Goal: Transaction & Acquisition: Obtain resource

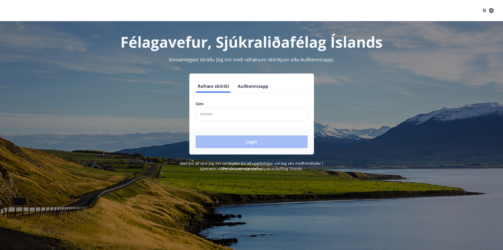
click at [214, 115] on input "phone" at bounding box center [252, 113] width 112 height 13
type input "********"
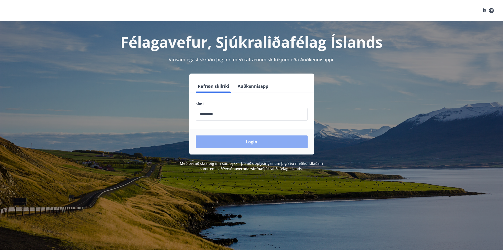
click at [252, 145] on button "Login" at bounding box center [252, 141] width 112 height 13
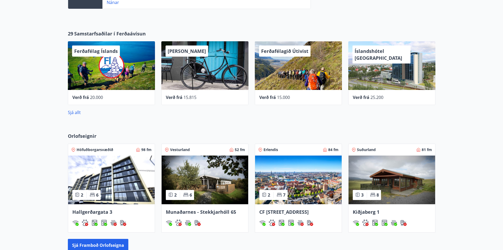
scroll to position [238, 0]
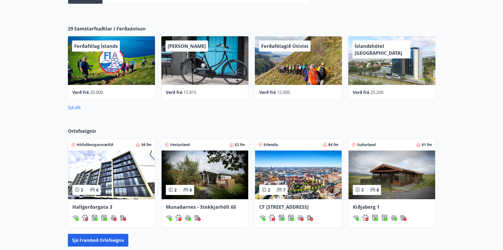
click at [201, 167] on img at bounding box center [205, 174] width 87 height 49
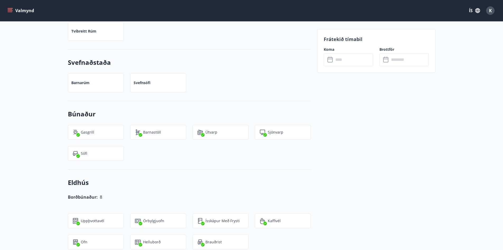
scroll to position [418, 0]
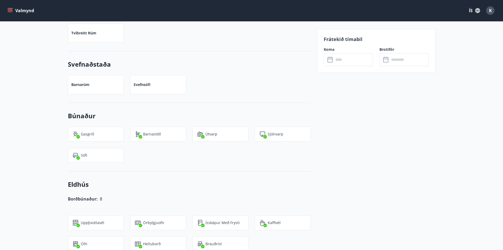
click at [334, 58] on input "text" at bounding box center [353, 59] width 39 height 13
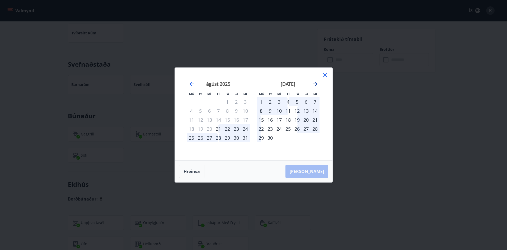
click at [315, 83] on icon "Move forward to switch to the next month." at bounding box center [315, 84] width 6 height 6
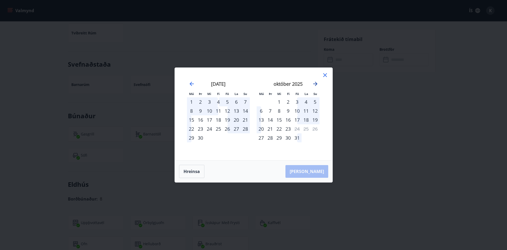
click at [316, 83] on icon "Move forward to switch to the next month." at bounding box center [315, 84] width 4 height 4
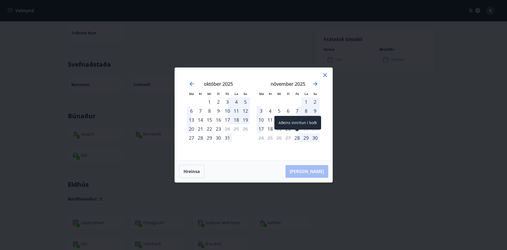
click at [298, 137] on div "28" at bounding box center [297, 137] width 9 height 9
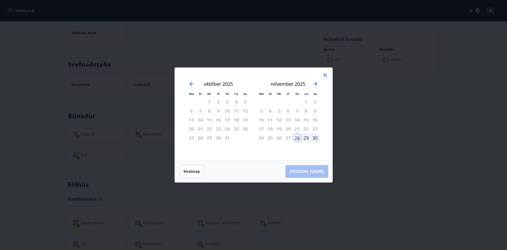
click at [308, 139] on div "29" at bounding box center [306, 137] width 9 height 9
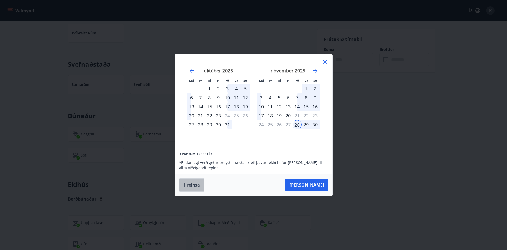
click at [193, 186] on button "Hreinsa" at bounding box center [191, 184] width 25 height 13
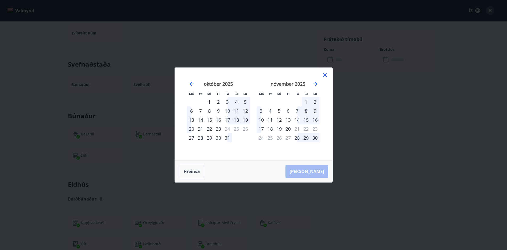
click at [326, 76] on icon at bounding box center [325, 75] width 4 height 4
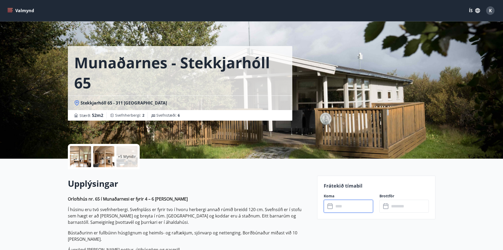
scroll to position [79, 0]
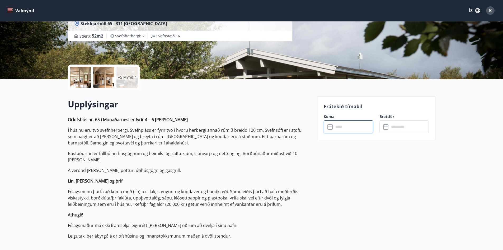
click at [11, 12] on icon "menu" at bounding box center [9, 10] width 5 height 5
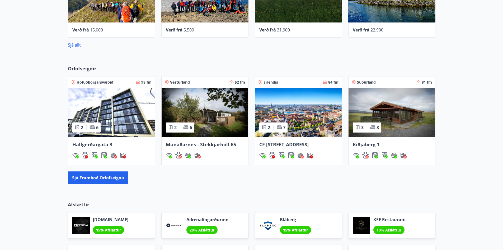
scroll to position [315, 0]
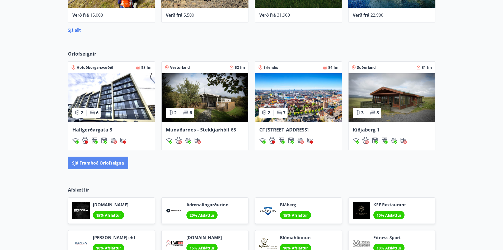
click at [115, 169] on button "Sjá framboð orlofseigna" at bounding box center [98, 162] width 60 height 13
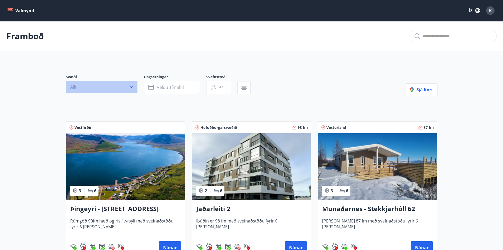
click at [132, 88] on icon "button" at bounding box center [131, 86] width 5 height 5
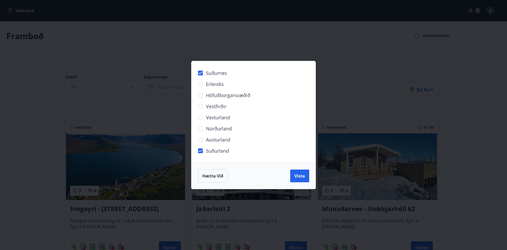
drag, startPoint x: 299, startPoint y: 175, endPoint x: 273, endPoint y: 162, distance: 28.7
click at [299, 175] on span "Vista" at bounding box center [299, 176] width 11 height 6
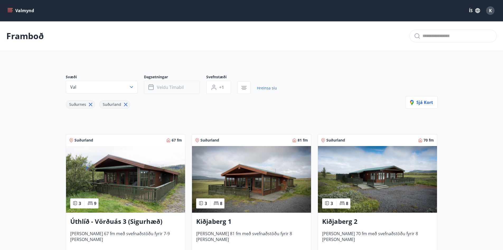
click at [177, 89] on span "Veldu tímabil" at bounding box center [170, 87] width 27 height 6
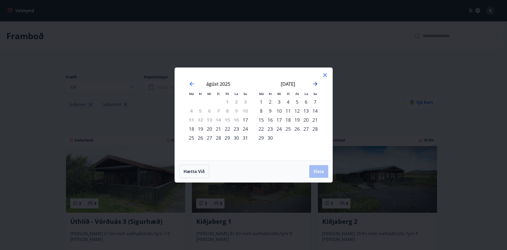
click at [314, 85] on icon "Move forward to switch to the next month." at bounding box center [315, 84] width 6 height 6
click at [297, 129] on div "21" at bounding box center [297, 128] width 9 height 9
click at [262, 139] on div "24" at bounding box center [261, 137] width 9 height 9
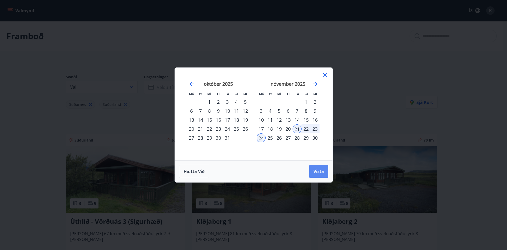
click at [320, 171] on span "Vista" at bounding box center [318, 171] width 11 height 6
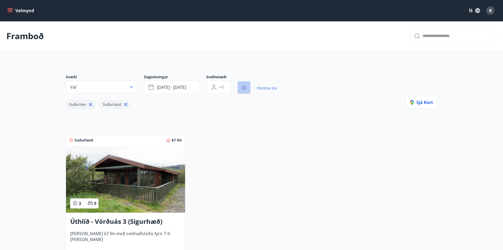
click at [247, 89] on icon "button" at bounding box center [244, 87] width 6 height 6
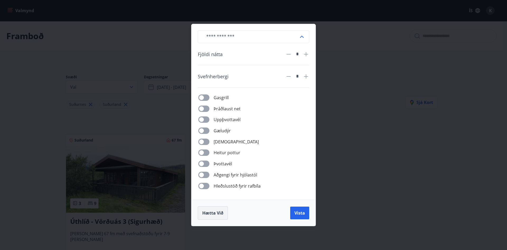
click at [215, 216] on button "Hætta við" at bounding box center [213, 212] width 30 height 13
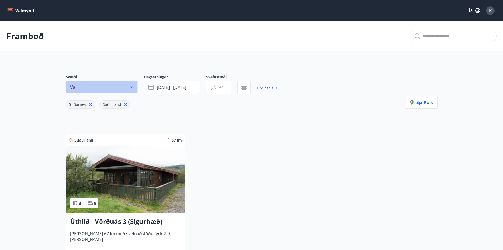
click at [133, 87] on icon "button" at bounding box center [131, 86] width 5 height 5
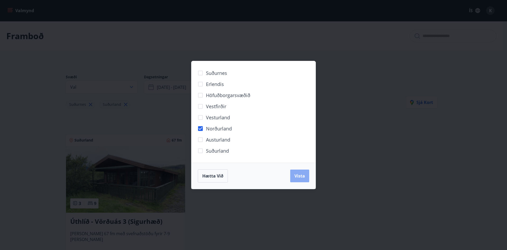
click at [300, 177] on span "Vista" at bounding box center [299, 176] width 11 height 6
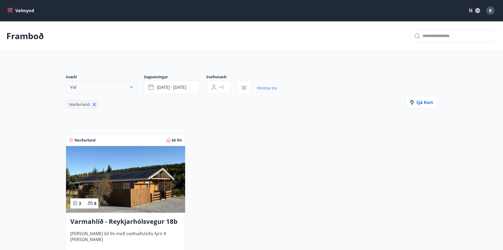
click at [130, 89] on icon "button" at bounding box center [131, 86] width 5 height 5
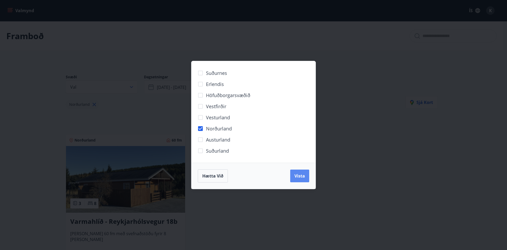
click at [307, 179] on button "Vista" at bounding box center [299, 175] width 19 height 13
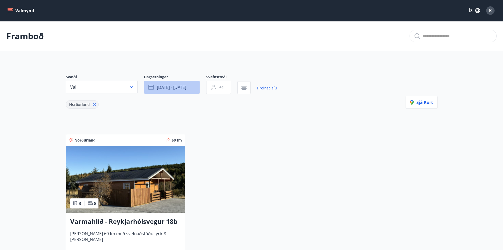
click at [156, 88] on button "[DATE] - [DATE]" at bounding box center [172, 87] width 56 height 13
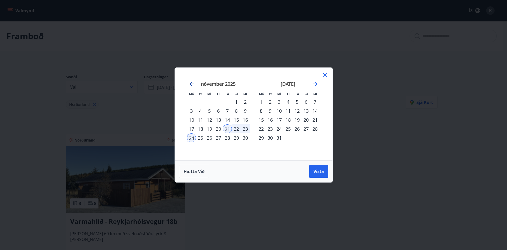
click at [192, 82] on icon "Move backward to switch to the previous month." at bounding box center [192, 84] width 6 height 6
click at [325, 76] on icon at bounding box center [325, 75] width 6 height 6
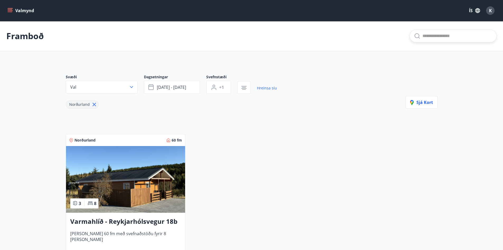
click at [428, 36] on input "text" at bounding box center [457, 36] width 70 height 8
type input "********"
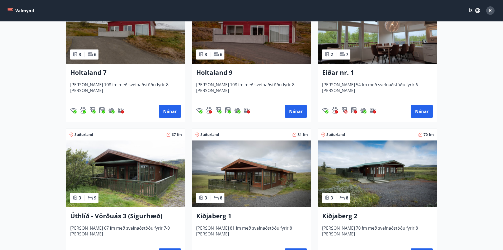
scroll to position [713, 0]
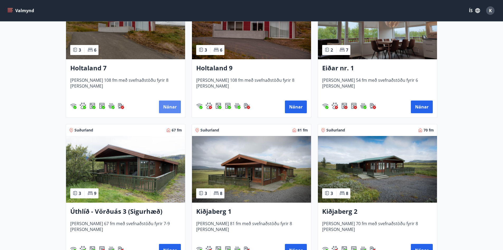
click at [174, 110] on button "Nánar" at bounding box center [170, 106] width 22 height 13
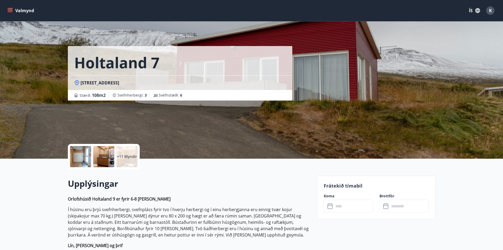
click at [343, 208] on input "text" at bounding box center [353, 205] width 39 height 13
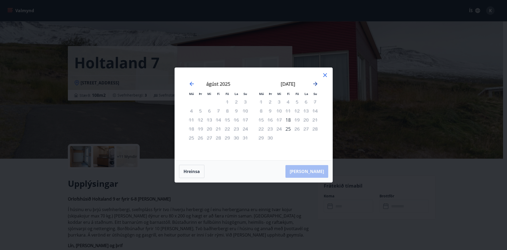
click at [316, 83] on icon "Move forward to switch to the next month." at bounding box center [315, 84] width 4 height 4
click at [325, 77] on icon at bounding box center [325, 75] width 6 height 6
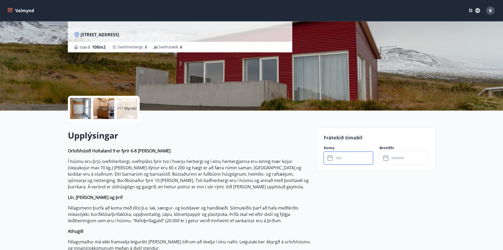
scroll to position [53, 0]
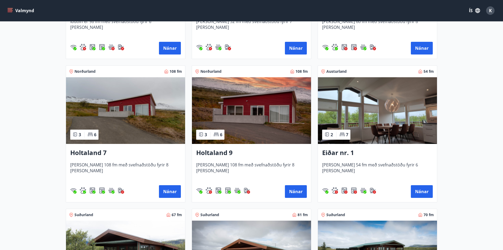
scroll to position [634, 0]
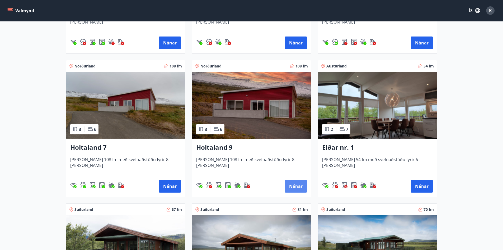
click at [292, 185] on button "Nánar" at bounding box center [296, 186] width 22 height 13
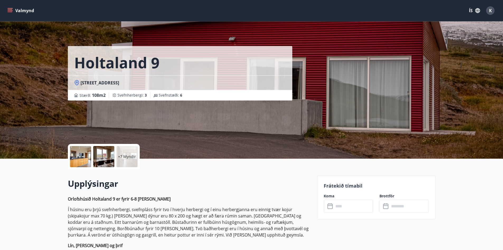
click at [341, 205] on input "text" at bounding box center [353, 205] width 39 height 13
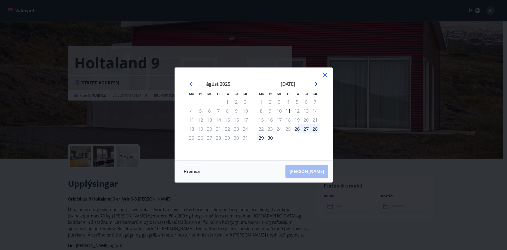
click at [316, 83] on icon "Move forward to switch to the next month." at bounding box center [315, 84] width 4 height 4
click at [324, 75] on icon at bounding box center [325, 75] width 6 height 6
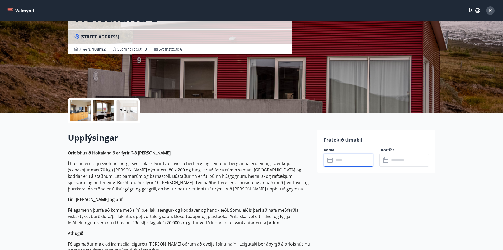
scroll to position [53, 0]
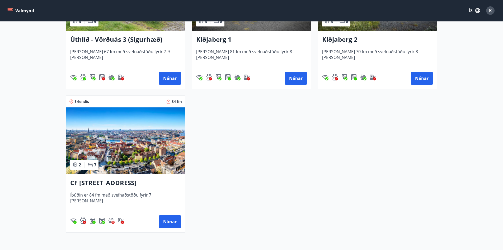
scroll to position [898, 0]
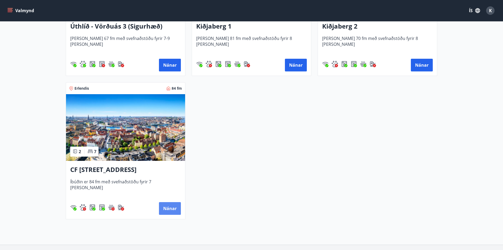
click at [170, 210] on button "Nánar" at bounding box center [170, 208] width 22 height 13
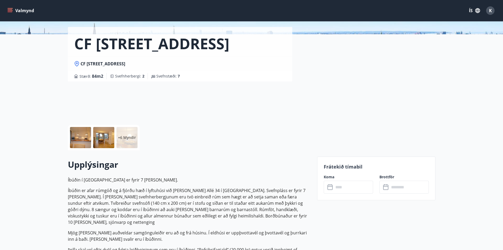
scroll to position [53, 0]
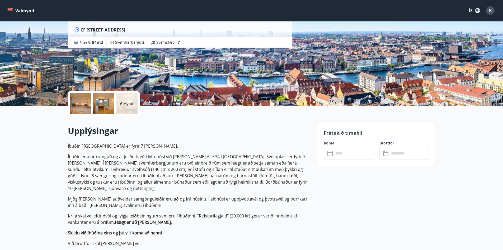
click at [340, 154] on input "text" at bounding box center [353, 153] width 39 height 13
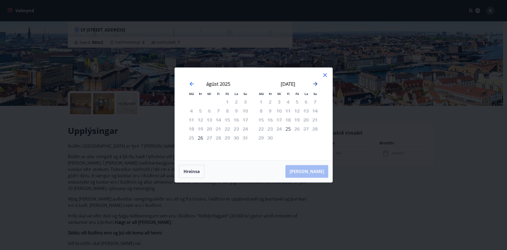
click at [317, 82] on icon "Move forward to switch to the next month." at bounding box center [315, 84] width 6 height 6
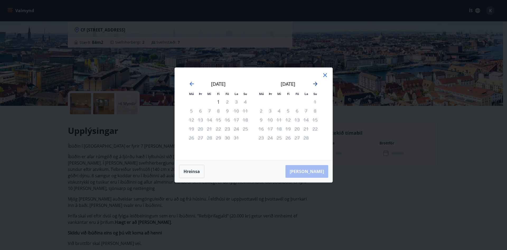
click at [317, 82] on icon "Move forward to switch to the next month." at bounding box center [315, 84] width 6 height 6
click at [323, 76] on icon at bounding box center [325, 75] width 4 height 4
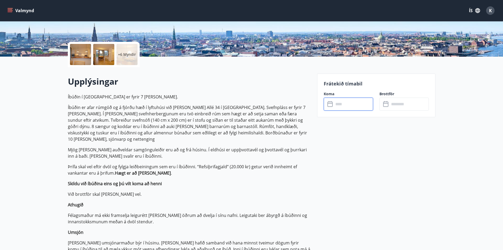
scroll to position [0, 0]
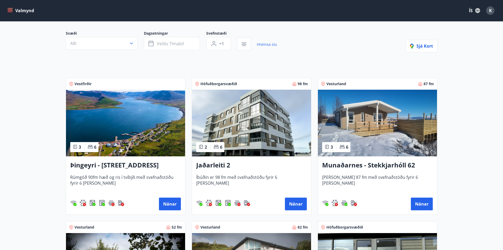
scroll to position [39, 0]
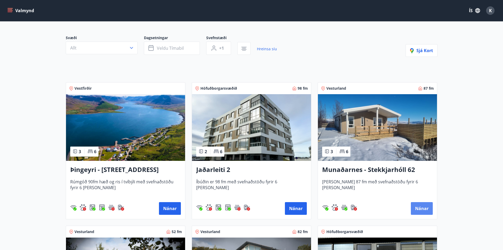
click at [426, 208] on button "Nánar" at bounding box center [422, 208] width 22 height 13
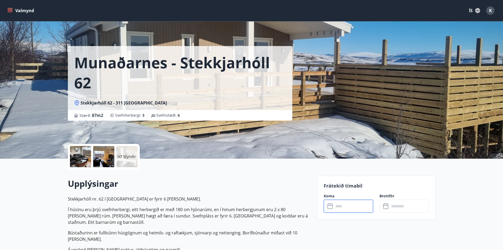
click at [345, 208] on input "text" at bounding box center [353, 205] width 39 height 13
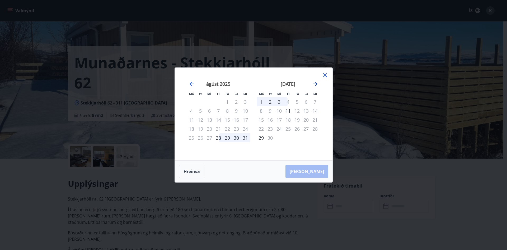
click at [316, 83] on icon "Move forward to switch to the next month." at bounding box center [315, 84] width 4 height 4
click at [315, 83] on icon "Move forward to switch to the next month." at bounding box center [315, 84] width 4 height 4
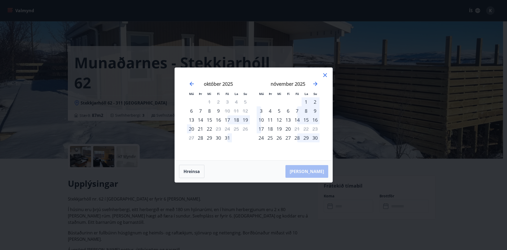
click at [325, 76] on icon at bounding box center [325, 75] width 6 height 6
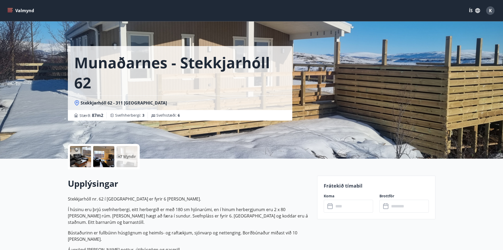
click at [126, 156] on p "+7 Myndir" at bounding box center [127, 156] width 18 height 5
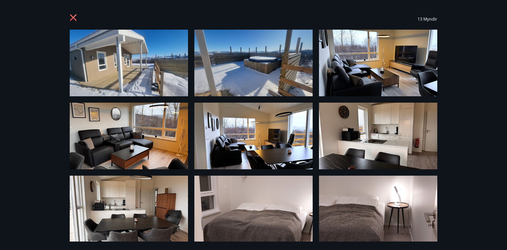
click at [74, 17] on icon at bounding box center [73, 17] width 7 height 7
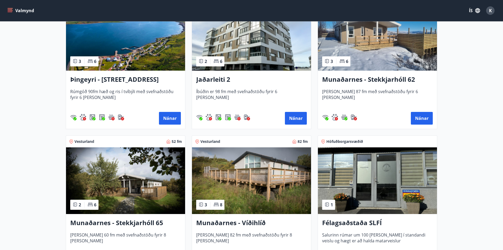
scroll to position [132, 0]
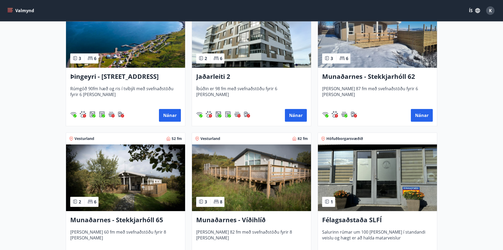
click at [252, 167] on img at bounding box center [251, 177] width 119 height 67
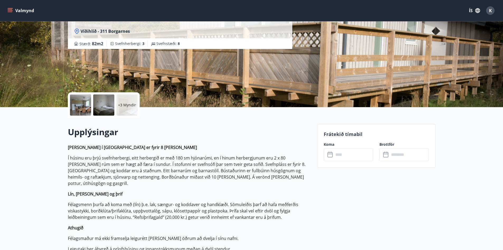
scroll to position [53, 0]
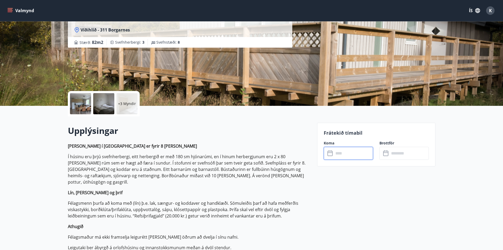
click at [343, 155] on input "text" at bounding box center [353, 153] width 39 height 13
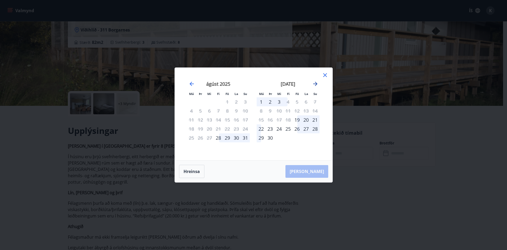
click at [315, 83] on icon "Move forward to switch to the next month." at bounding box center [315, 84] width 4 height 4
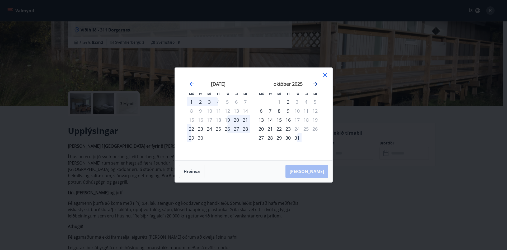
click at [315, 83] on icon "Move forward to switch to the next month." at bounding box center [315, 84] width 4 height 4
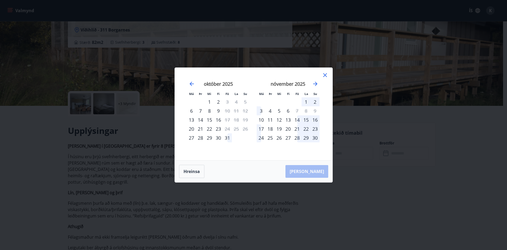
click at [295, 128] on div "21" at bounding box center [297, 128] width 9 height 9
click at [191, 173] on button "Hreinsa" at bounding box center [191, 170] width 25 height 13
click at [324, 76] on icon at bounding box center [325, 75] width 4 height 4
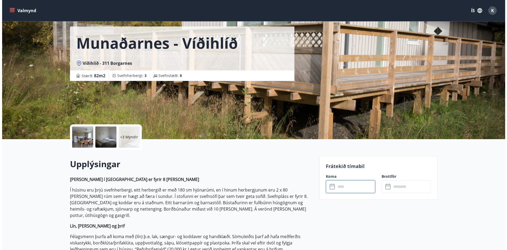
scroll to position [0, 0]
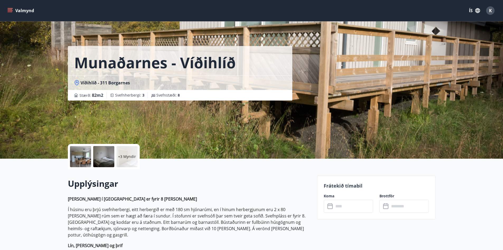
click at [130, 158] on p "+3 Myndir" at bounding box center [127, 156] width 18 height 5
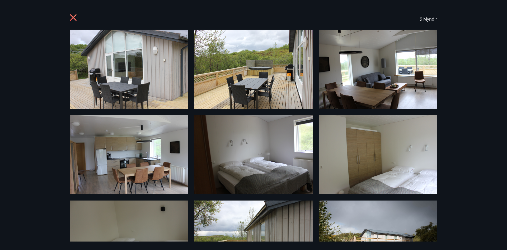
click at [73, 19] on icon at bounding box center [74, 18] width 8 height 8
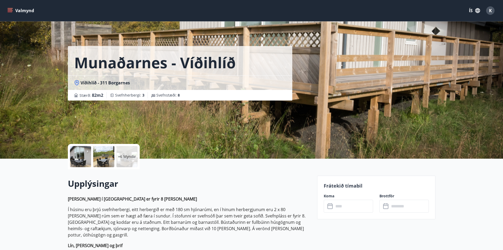
click at [12, 10] on icon "menu" at bounding box center [9, 10] width 5 height 5
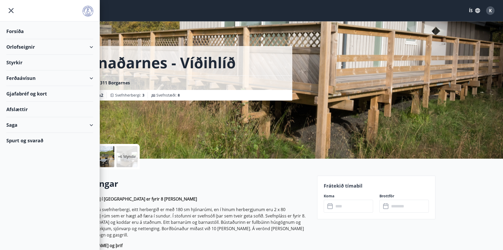
click at [21, 39] on div "Styrkir" at bounding box center [49, 31] width 87 height 16
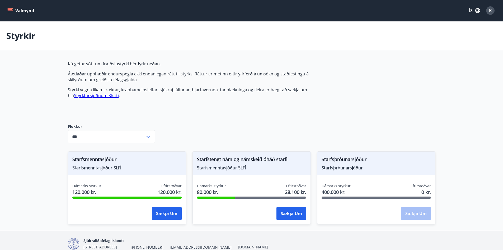
type input "***"
click at [165, 213] on button "Sækja um" at bounding box center [167, 213] width 30 height 13
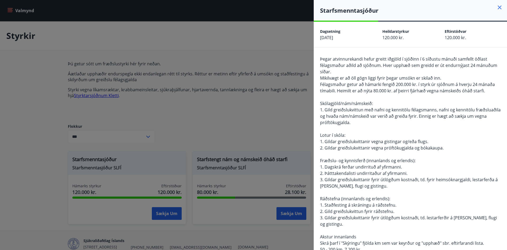
click at [496, 9] on icon at bounding box center [499, 7] width 6 height 6
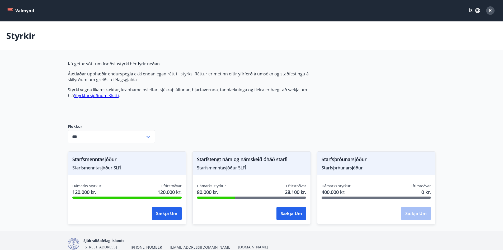
click at [99, 96] on link "Styrktarsjóðnum Kletti" at bounding box center [96, 95] width 45 height 6
